Goal: Information Seeking & Learning: Learn about a topic

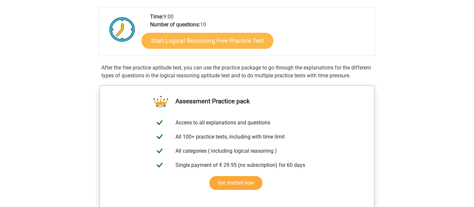
scroll to position [144, 0]
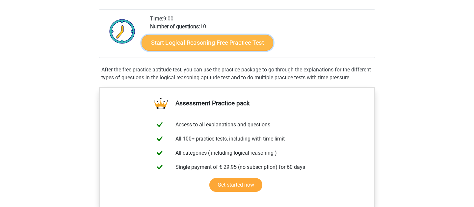
click at [186, 36] on link "Start Logical Reasoning Free Practice Test" at bounding box center [208, 43] width 132 height 16
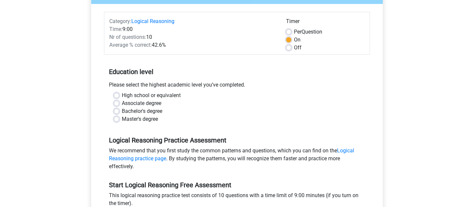
scroll to position [73, 0]
click at [122, 112] on label "Bachelor's degree" at bounding box center [142, 112] width 41 height 8
click at [116, 112] on input "Bachelor's degree" at bounding box center [116, 111] width 5 height 7
radio input "true"
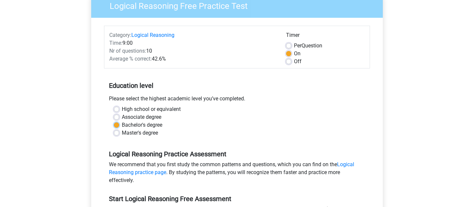
scroll to position [59, 0]
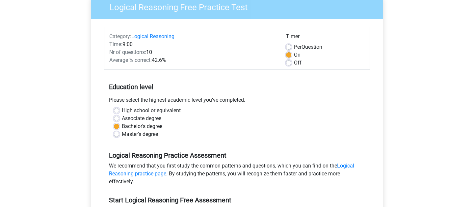
click at [128, 46] on div "Time: 9:00" at bounding box center [192, 45] width 177 height 8
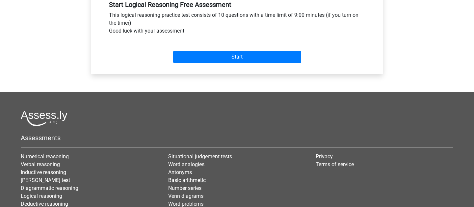
scroll to position [292, 0]
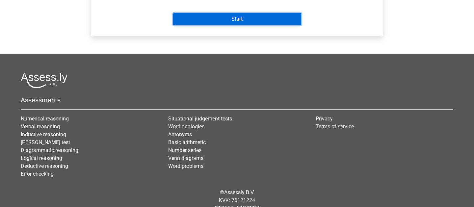
click at [222, 15] on input "Start" at bounding box center [237, 19] width 128 height 13
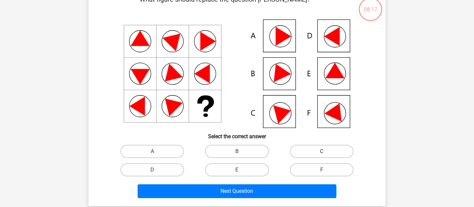
scroll to position [70, 0]
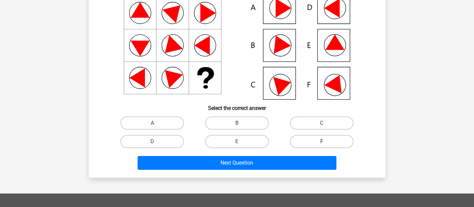
click at [304, 145] on label "F" at bounding box center [322, 141] width 64 height 13
click at [322, 145] on input "F" at bounding box center [324, 144] width 4 height 4
radio input "true"
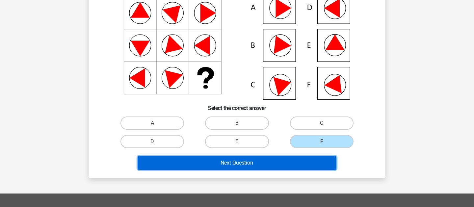
click at [288, 165] on button "Next Question" at bounding box center [237, 163] width 199 height 14
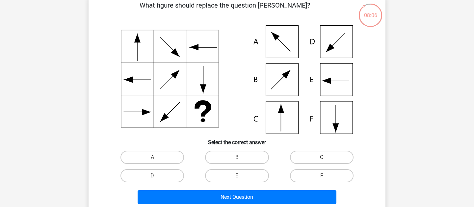
scroll to position [36, 0]
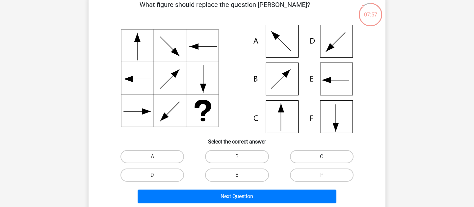
click at [304, 159] on label "C" at bounding box center [322, 156] width 64 height 13
click at [322, 159] on input "C" at bounding box center [324, 159] width 4 height 4
radio input "true"
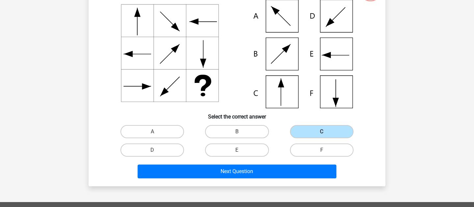
scroll to position [64, 0]
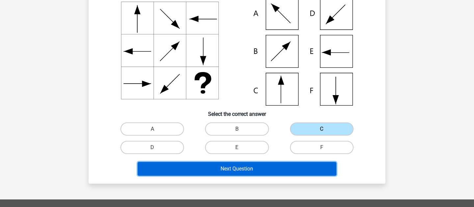
click at [265, 163] on button "Next Question" at bounding box center [237, 169] width 199 height 14
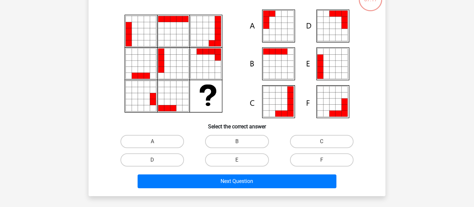
scroll to position [52, 0]
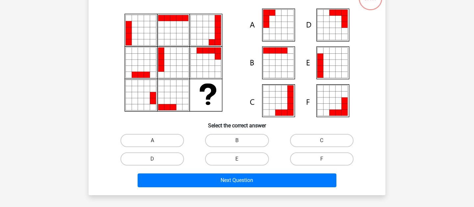
click at [172, 136] on label "A" at bounding box center [153, 140] width 64 height 13
click at [157, 141] on input "A" at bounding box center [155, 143] width 4 height 4
radio input "true"
click at [197, 187] on div "Next Question" at bounding box center [237, 182] width 254 height 16
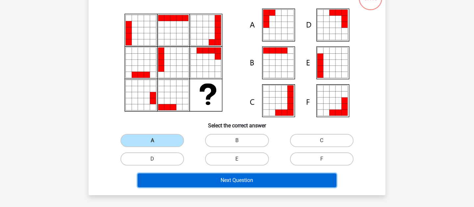
click at [197, 183] on button "Next Question" at bounding box center [237, 181] width 199 height 14
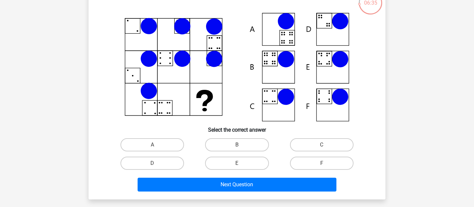
scroll to position [51, 0]
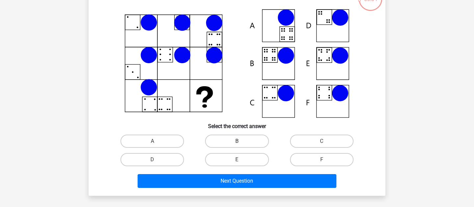
click at [233, 137] on label "B" at bounding box center [237, 141] width 64 height 13
click at [237, 141] on input "B" at bounding box center [239, 143] width 4 height 4
radio input "true"
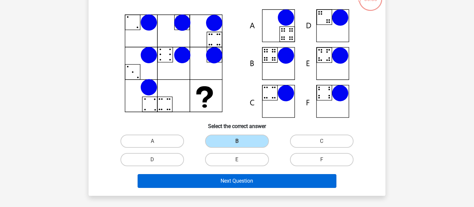
click at [224, 177] on button "Next Question" at bounding box center [237, 181] width 199 height 14
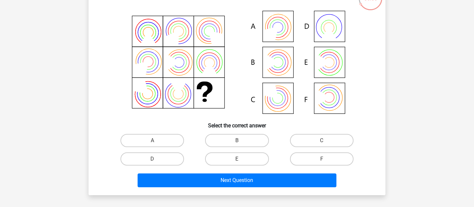
scroll to position [53, 0]
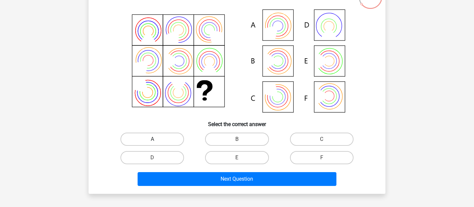
click at [160, 139] on label "A" at bounding box center [153, 139] width 64 height 13
click at [157, 139] on input "A" at bounding box center [155, 141] width 4 height 4
radio input "true"
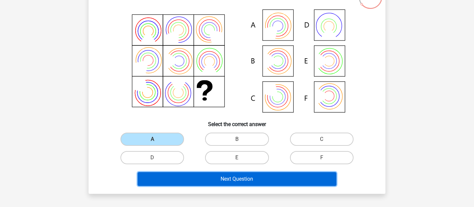
click at [188, 177] on button "Next Question" at bounding box center [237, 179] width 199 height 14
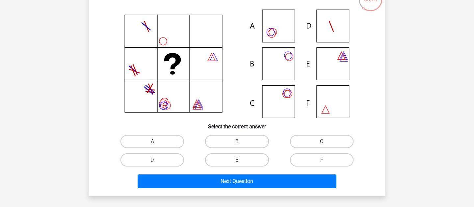
scroll to position [54, 0]
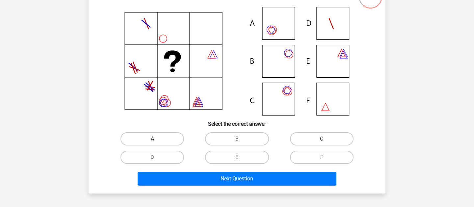
click at [178, 138] on label "A" at bounding box center [153, 138] width 64 height 13
click at [157, 139] on input "A" at bounding box center [155, 141] width 4 height 4
radio input "true"
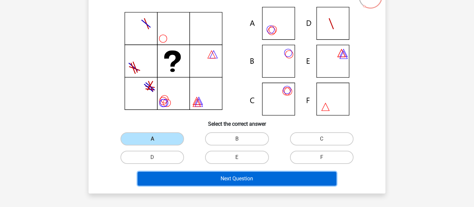
click at [200, 174] on button "Next Question" at bounding box center [237, 179] width 199 height 14
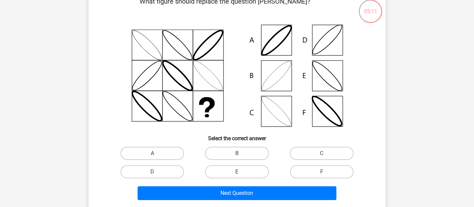
scroll to position [40, 0]
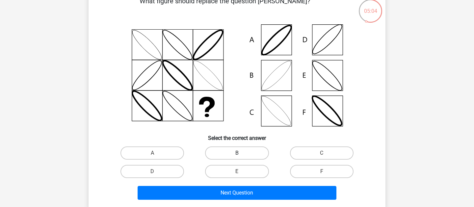
click at [221, 155] on label "B" at bounding box center [237, 153] width 64 height 13
click at [237, 155] on input "B" at bounding box center [239, 155] width 4 height 4
radio input "true"
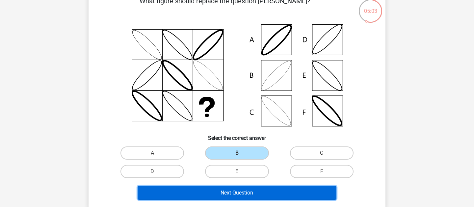
click at [207, 188] on button "Next Question" at bounding box center [237, 193] width 199 height 14
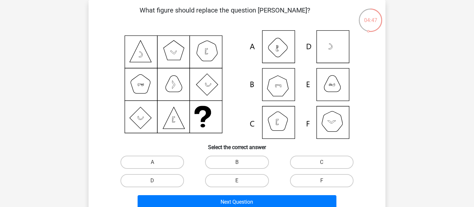
scroll to position [31, 0]
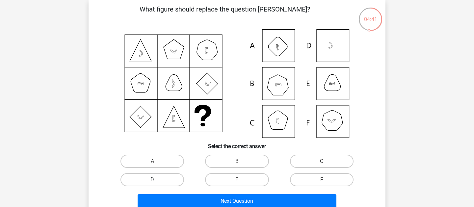
click at [180, 183] on label "D" at bounding box center [153, 179] width 64 height 13
click at [157, 183] on input "D" at bounding box center [155, 182] width 4 height 4
radio input "true"
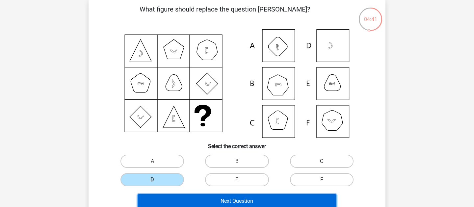
click at [193, 201] on button "Next Question" at bounding box center [237, 201] width 199 height 14
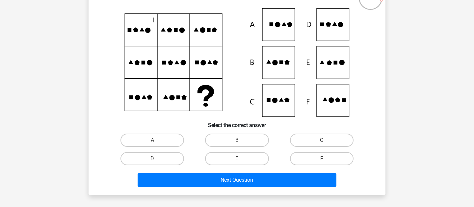
scroll to position [54, 0]
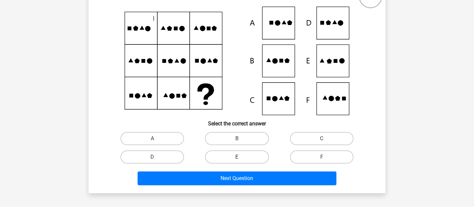
click at [220, 163] on label "E" at bounding box center [237, 157] width 64 height 13
click at [237, 161] on input "E" at bounding box center [239, 159] width 4 height 4
radio input "true"
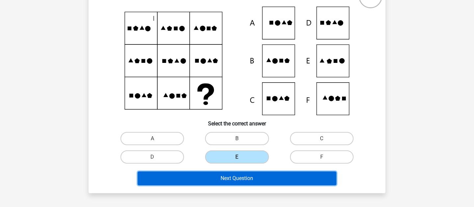
click at [217, 177] on button "Next Question" at bounding box center [237, 179] width 199 height 14
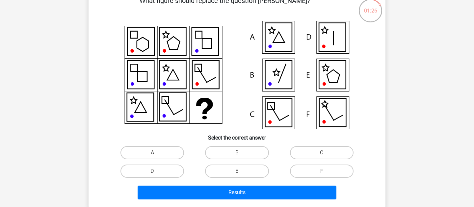
scroll to position [40, 0]
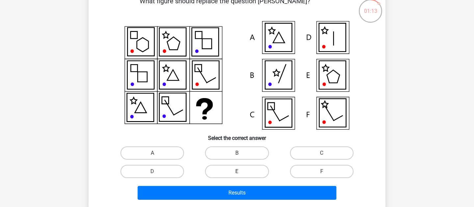
click at [235, 168] on label "E" at bounding box center [237, 171] width 64 height 13
click at [237, 172] on input "E" at bounding box center [239, 174] width 4 height 4
radio input "true"
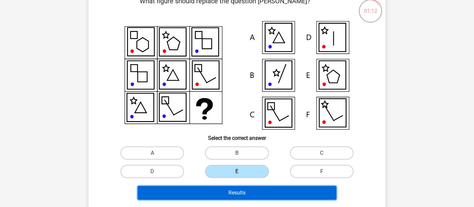
click at [227, 191] on button "Results" at bounding box center [237, 193] width 199 height 14
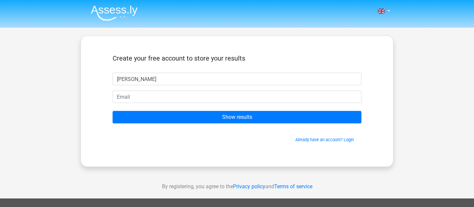
type input "[PERSON_NAME]"
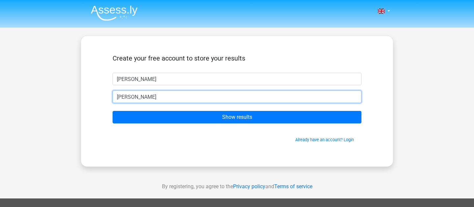
type input "[PERSON_NAME][EMAIL_ADDRESS][DOMAIN_NAME]"
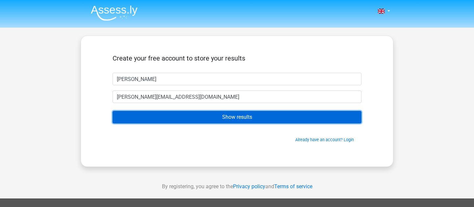
click at [190, 115] on input "Show results" at bounding box center [237, 117] width 249 height 13
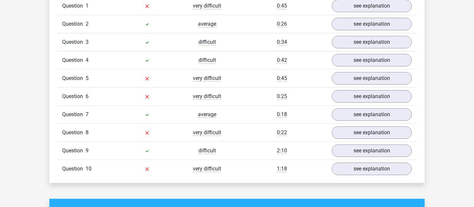
scroll to position [553, 0]
